Goal: Task Accomplishment & Management: Manage account settings

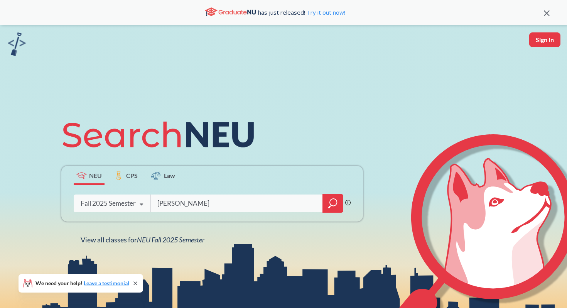
type input "[PERSON_NAME]"
click at [331, 203] on icon "magnifying glass" at bounding box center [332, 203] width 9 height 11
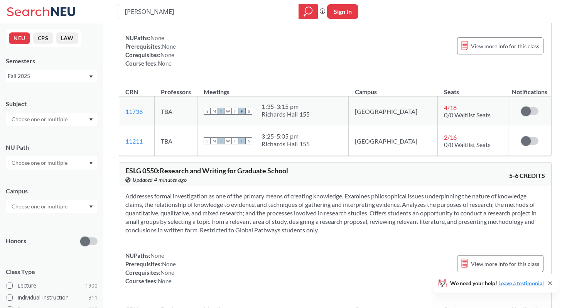
scroll to position [1729, 0]
click at [60, 117] on input "text" at bounding box center [40, 119] width 65 height 9
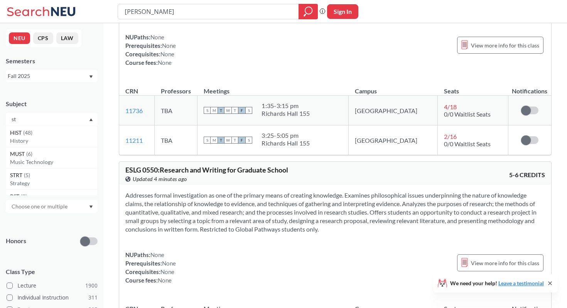
type input "s"
type input "mgsc"
click at [63, 135] on div "MGSC ( 3 )" at bounding box center [53, 133] width 87 height 8
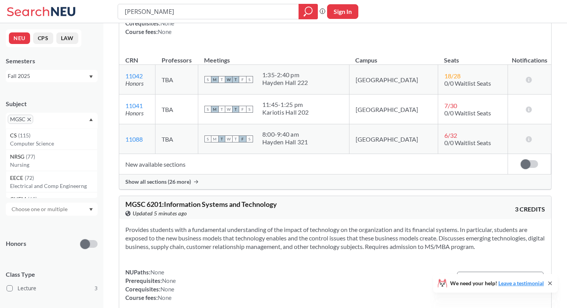
scroll to position [122, 0]
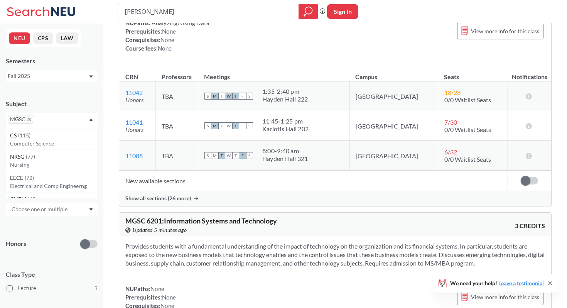
click at [175, 197] on span "Show all sections (26 more)" at bounding box center [158, 198] width 66 height 7
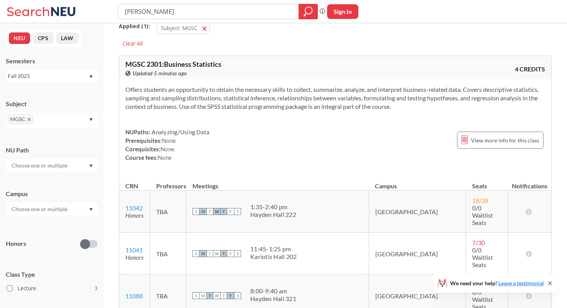
scroll to position [0, 0]
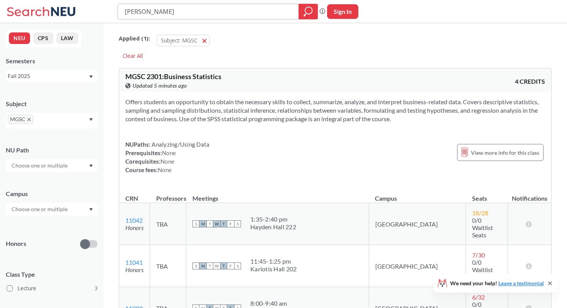
click at [206, 14] on input "[PERSON_NAME]" at bounding box center [208, 11] width 169 height 13
type input "[PERSON_NAME]"
click at [308, 8] on icon "magnifying glass" at bounding box center [308, 11] width 9 height 11
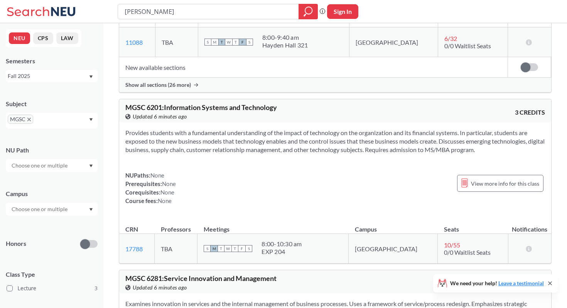
scroll to position [238, 0]
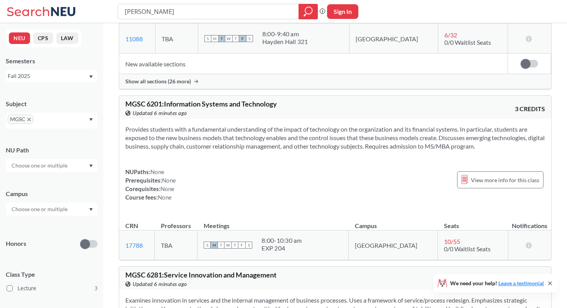
click at [169, 79] on span "Show all sections (26 more)" at bounding box center [158, 81] width 66 height 7
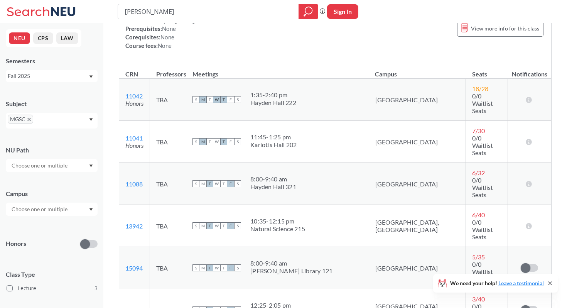
scroll to position [0, 0]
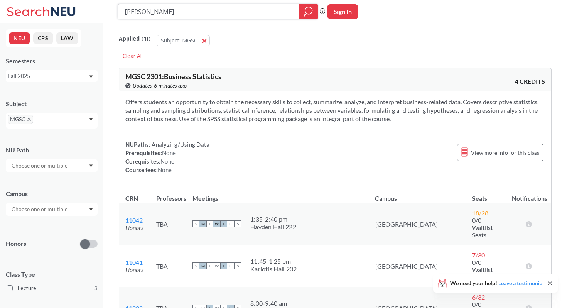
click at [178, 10] on input "[PERSON_NAME]" at bounding box center [208, 11] width 169 height 13
click at [309, 11] on icon "magnifying glass" at bounding box center [308, 11] width 9 height 11
click at [217, 6] on input "[PERSON_NAME]" at bounding box center [208, 11] width 169 height 13
click at [207, 41] on span "button" at bounding box center [207, 40] width 0 height 7
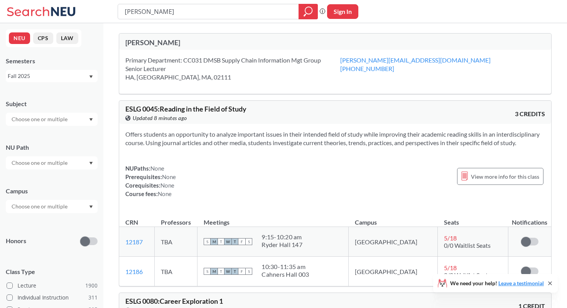
click at [188, 43] on div "[PERSON_NAME]" at bounding box center [230, 42] width 210 height 8
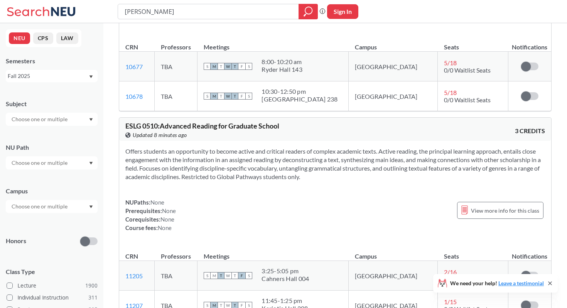
scroll to position [1439, 0]
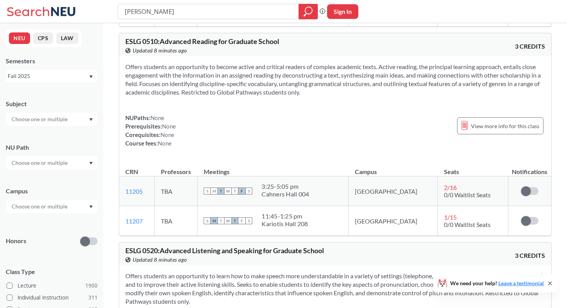
click at [47, 116] on input "text" at bounding box center [40, 119] width 65 height 9
type input "mgsc"
click at [45, 136] on div "MGSC ( 3 )" at bounding box center [53, 133] width 87 height 8
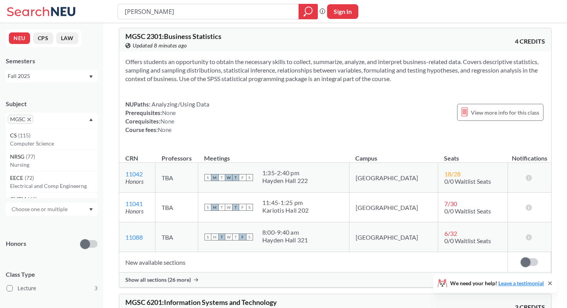
scroll to position [41, 0]
click at [525, 261] on span at bounding box center [526, 262] width 10 height 10
click at [521, 258] on input "checkbox" at bounding box center [521, 258] width 0 height 0
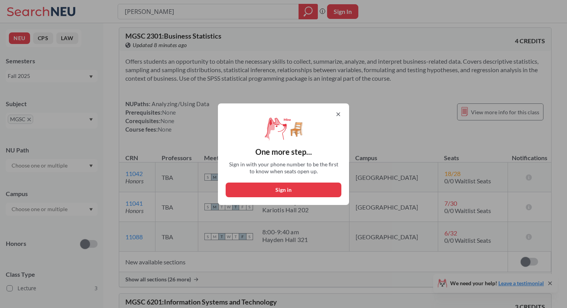
click at [324, 187] on button "Sign in" at bounding box center [284, 190] width 116 height 15
select select "US"
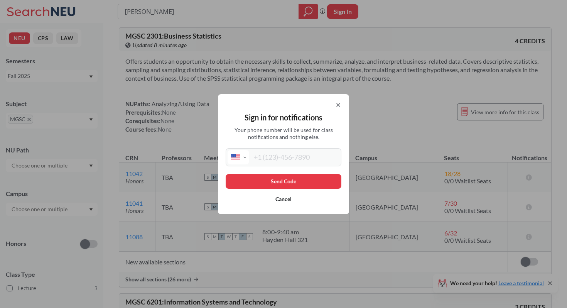
click at [309, 159] on input "tel" at bounding box center [294, 157] width 90 height 14
type input "[PHONE_NUMBER]"
click at [316, 179] on button "Send Code" at bounding box center [284, 181] width 116 height 15
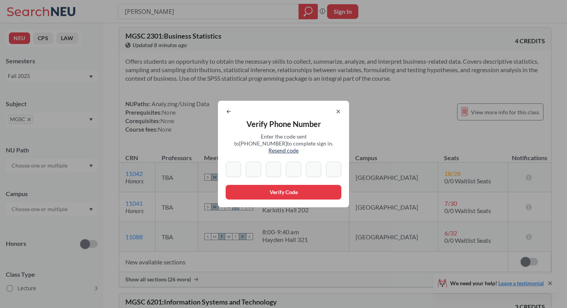
click at [252, 157] on div "Verify Phone Number Enter the code sent to [PHONE_NUMBER] to complete sign in. …" at bounding box center [283, 154] width 131 height 107
click at [251, 126] on span "Verify Phone Number" at bounding box center [284, 123] width 74 height 9
click at [236, 164] on input at bounding box center [233, 169] width 15 height 15
type input "0"
type input "6"
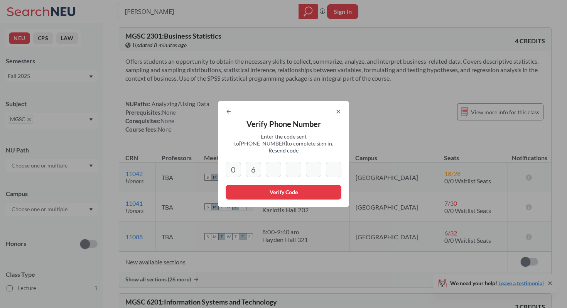
type input "3"
type input "4"
type input "8"
type input "3"
click at [238, 185] on button "Verify Code" at bounding box center [284, 192] width 116 height 15
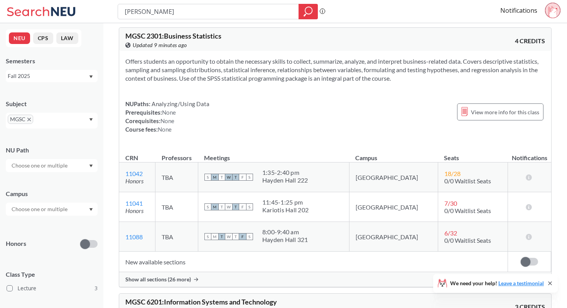
click at [525, 262] on span at bounding box center [526, 262] width 10 height 10
click at [521, 258] on input "checkbox" at bounding box center [521, 258] width 0 height 0
click at [184, 274] on div "Show all sections (26 more)" at bounding box center [335, 279] width 432 height 15
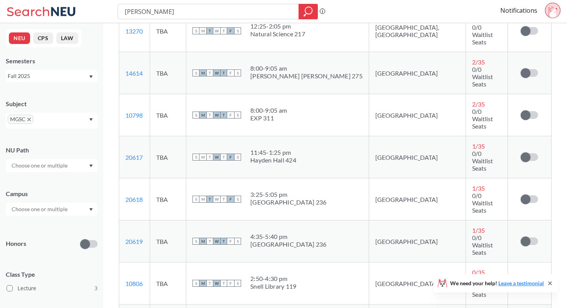
scroll to position [482, 0]
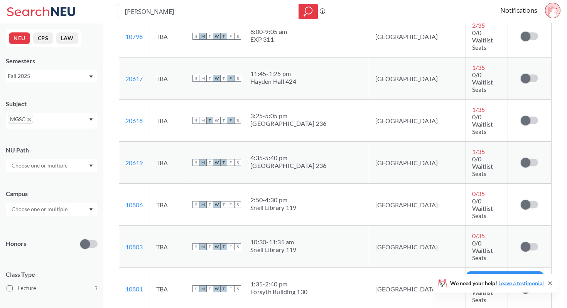
click at [527, 284] on span at bounding box center [526, 289] width 10 height 10
click at [521, 285] on input "checkbox" at bounding box center [521, 285] width 0 height 0
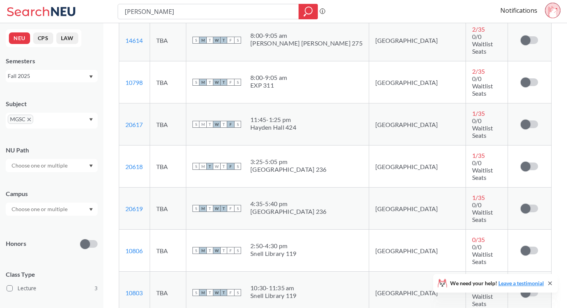
scroll to position [435, 0]
click at [528, 289] on span at bounding box center [526, 294] width 10 height 10
click at [521, 289] on input "checkbox" at bounding box center [521, 289] width 0 height 0
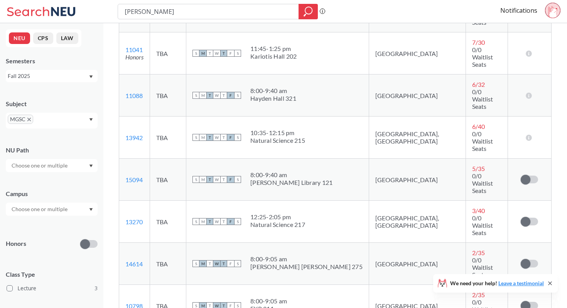
scroll to position [211, 0]
click at [551, 284] on icon at bounding box center [550, 283] width 6 height 6
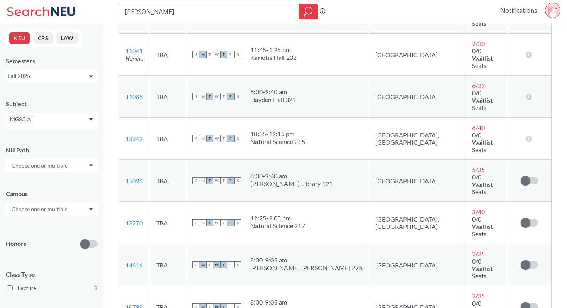
click at [521, 9] on link "Notifications" at bounding box center [519, 10] width 37 height 8
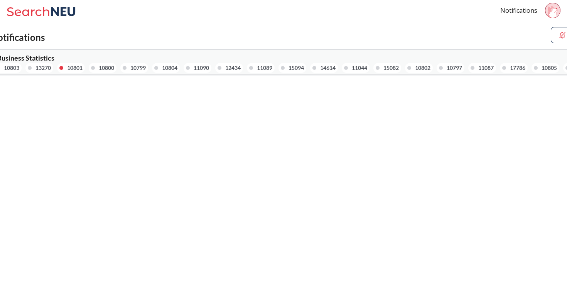
click at [73, 68] on div "10801" at bounding box center [74, 68] width 15 height 8
click at [63, 66] on div at bounding box center [61, 68] width 4 height 4
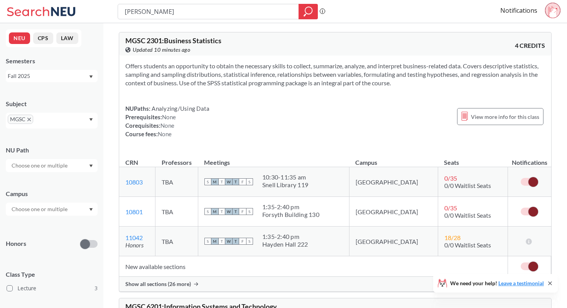
scroll to position [105, 0]
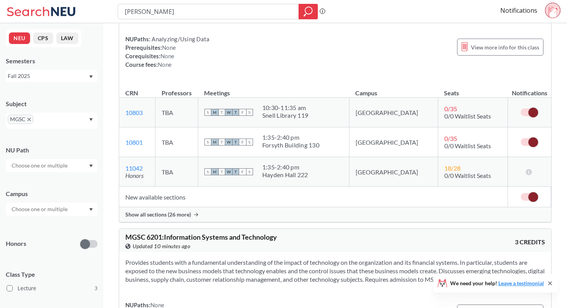
click at [155, 217] on span "Show all sections (26 more)" at bounding box center [158, 214] width 66 height 7
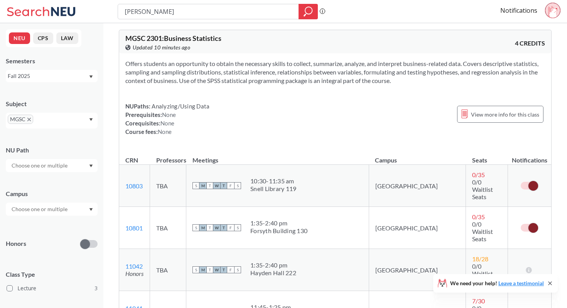
scroll to position [36, 0]
